Goal: Information Seeking & Learning: Get advice/opinions

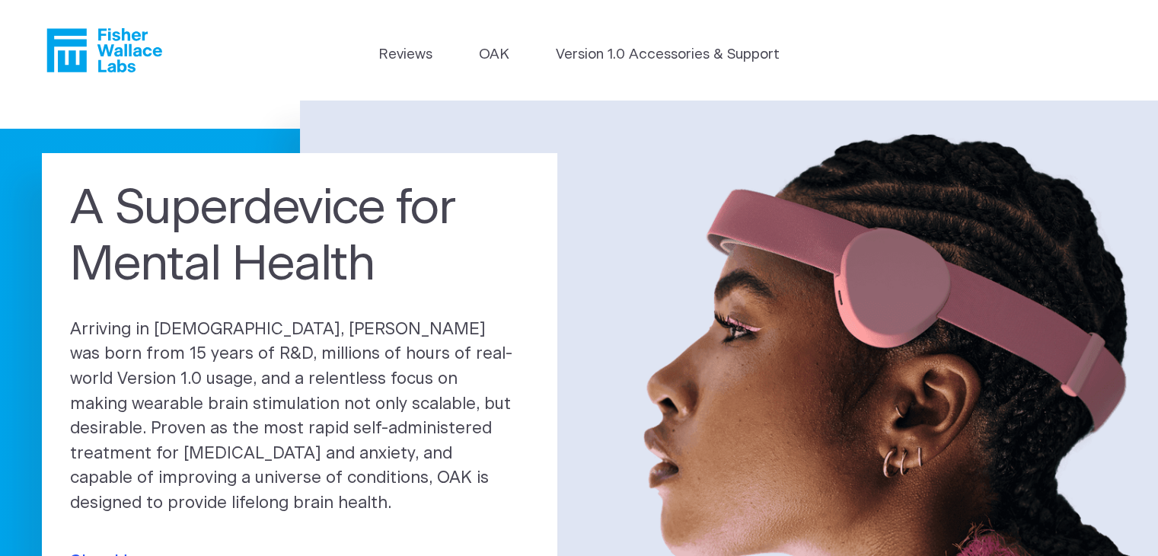
click at [463, 58] on ul "Reviews [GEOGRAPHIC_DATA] Version 1.0 Accessories & Support" at bounding box center [578, 58] width 401 height 28
click at [491, 53] on link "OAK" at bounding box center [494, 54] width 30 height 21
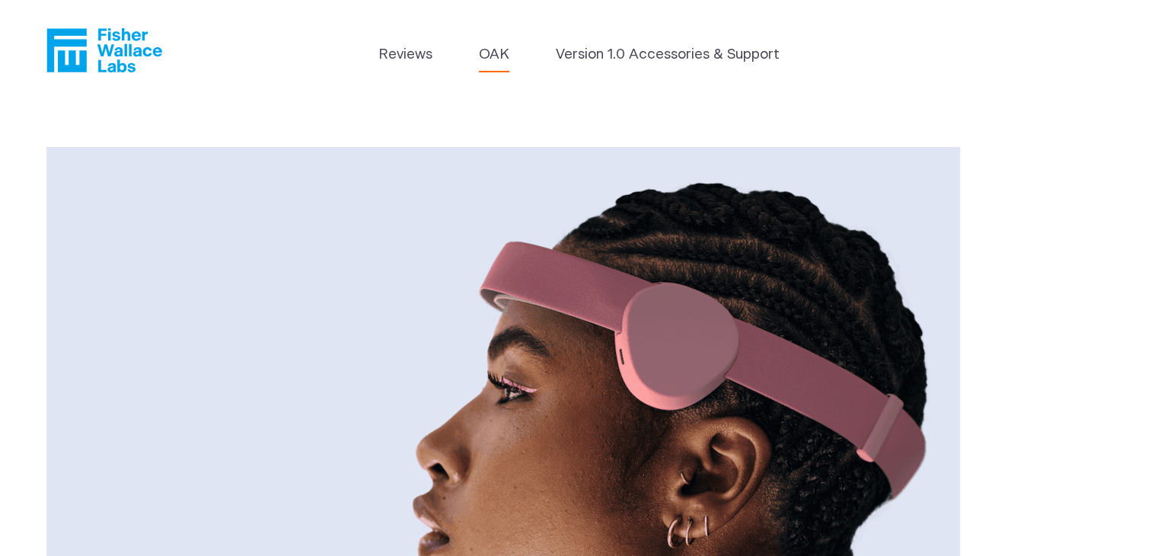
click at [599, 39] on header "Reviews [GEOGRAPHIC_DATA] Version 1.0 Accessories & Support" at bounding box center [579, 50] width 1158 height 101
click at [618, 54] on link "Version 1.0 Accessories & Support" at bounding box center [668, 54] width 224 height 21
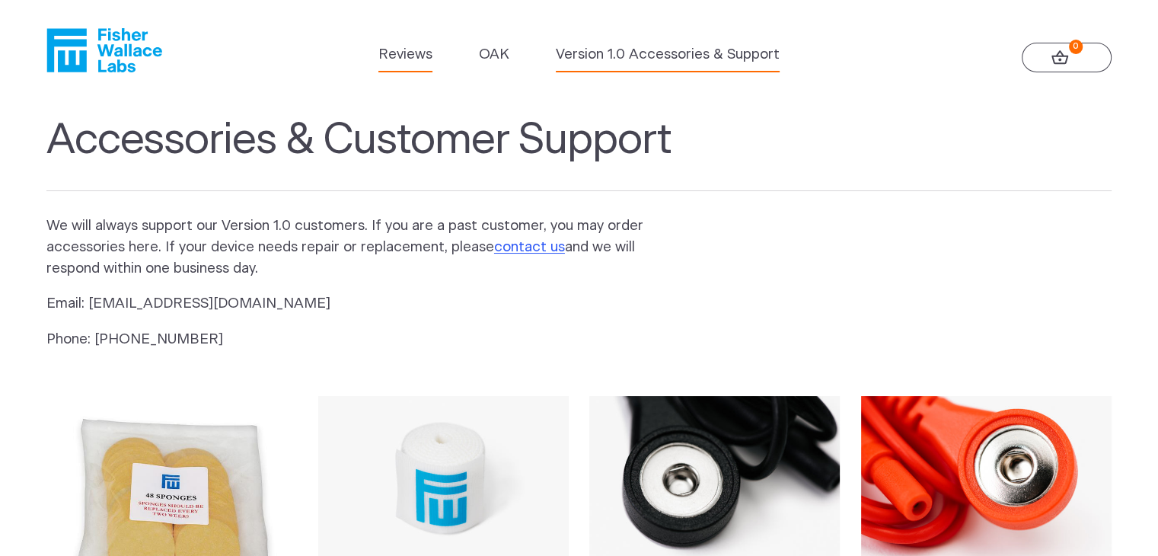
click at [381, 51] on link "Reviews" at bounding box center [405, 54] width 54 height 21
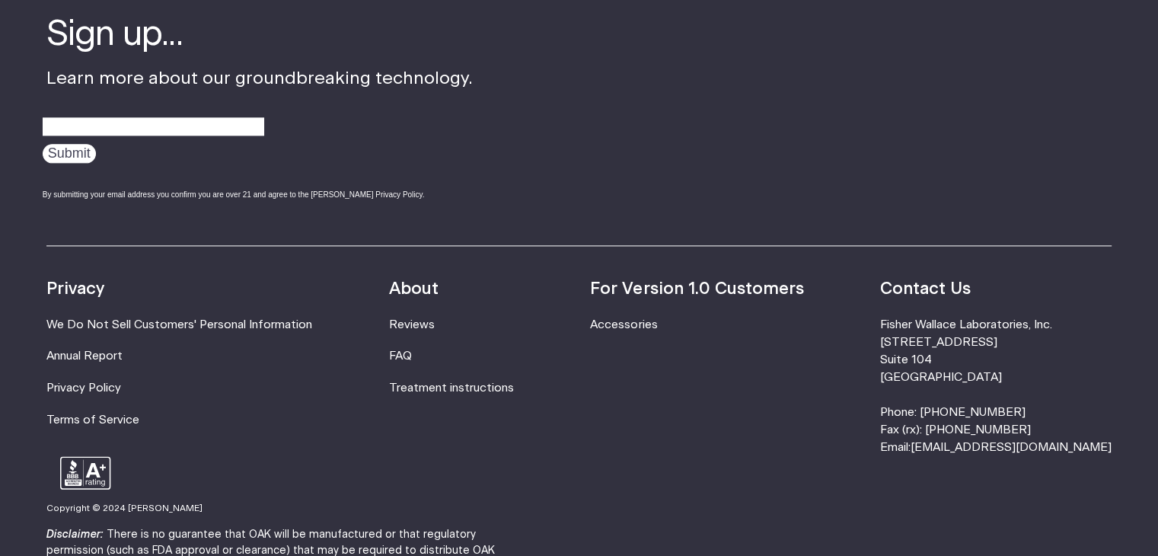
scroll to position [1982, 0]
